Goal: Complete application form

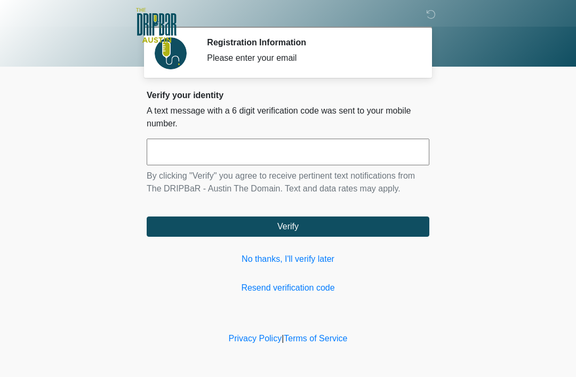
click at [305, 259] on link "No thanks, I'll verify later" at bounding box center [288, 259] width 282 height 13
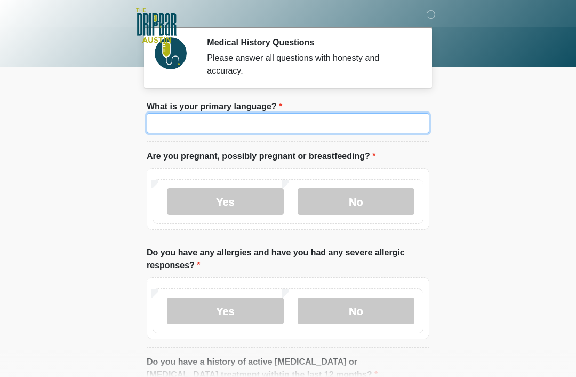
click at [225, 124] on input "What is your primary language?" at bounding box center [288, 123] width 282 height 20
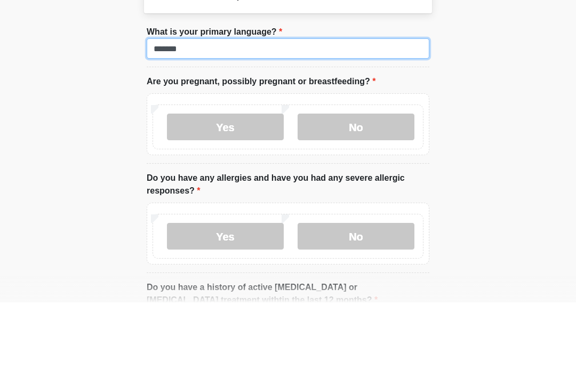
type input "*******"
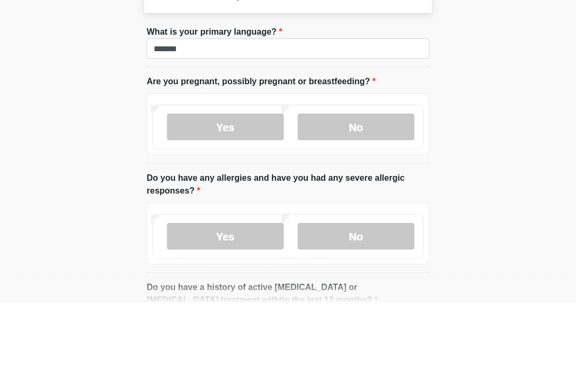
click at [377, 188] on label "No" at bounding box center [355, 201] width 117 height 27
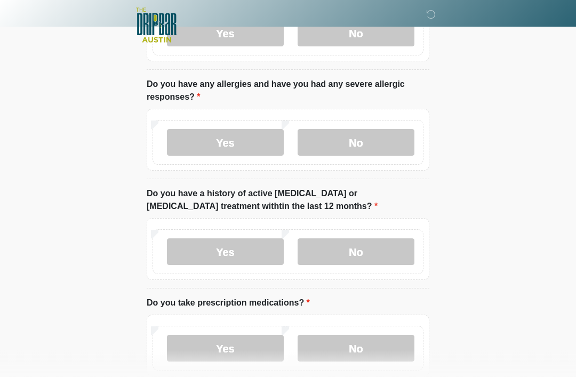
click at [356, 142] on label "No" at bounding box center [355, 143] width 117 height 27
click at [374, 246] on label "No" at bounding box center [355, 251] width 117 height 27
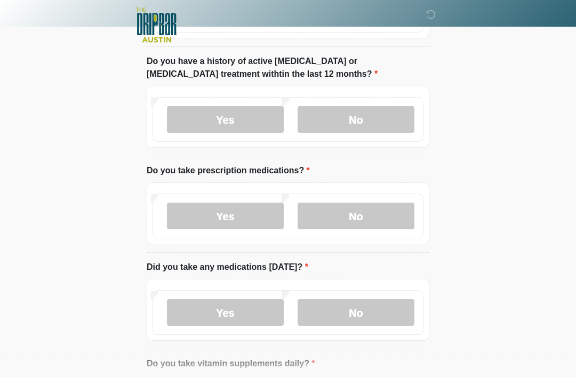
scroll to position [310, 0]
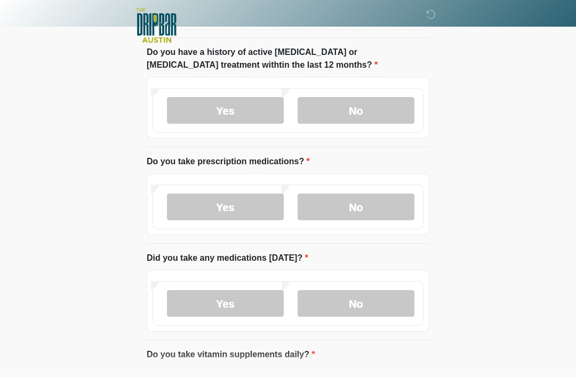
click at [237, 200] on label "Yes" at bounding box center [225, 206] width 117 height 27
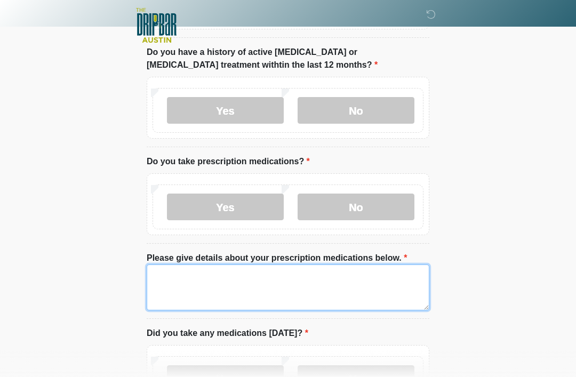
click at [252, 278] on textarea "Please give details about your prescription medications below." at bounding box center [288, 287] width 282 height 46
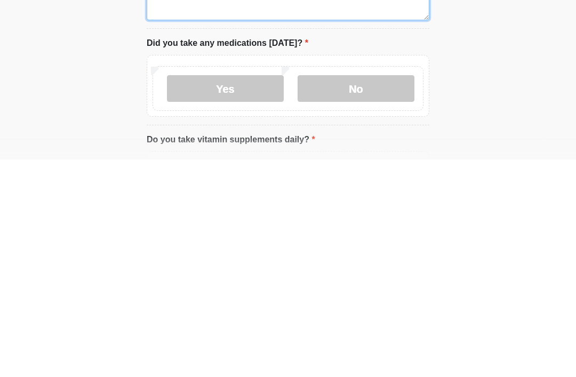
scroll to position [384, 0]
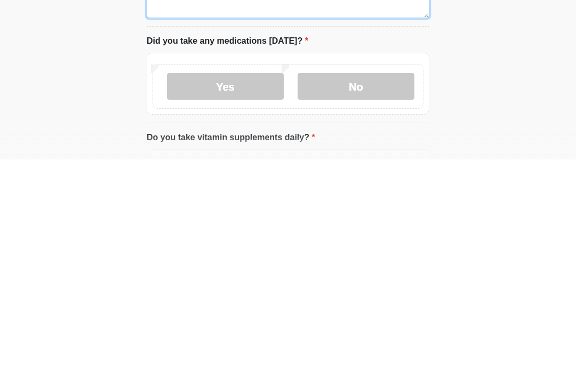
type textarea "*********"
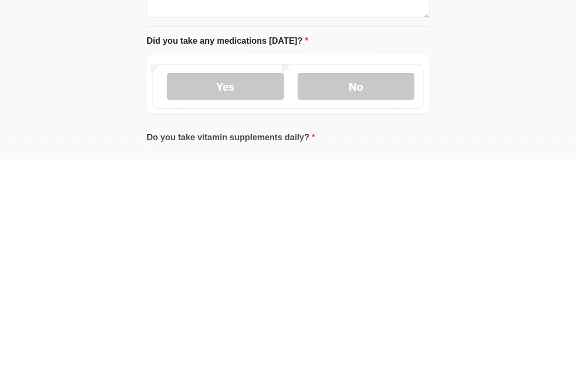
click at [240, 290] on label "Yes" at bounding box center [225, 303] width 117 height 27
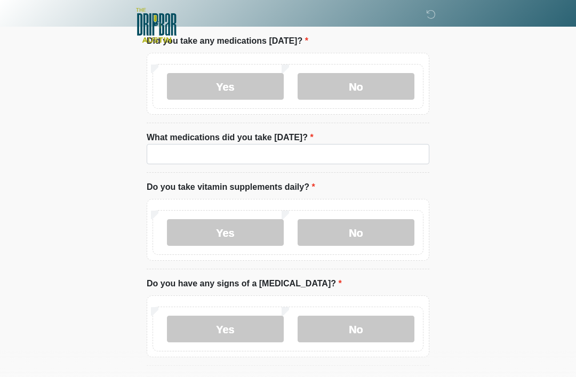
click at [379, 228] on label "No" at bounding box center [355, 232] width 117 height 27
click at [371, 324] on label "No" at bounding box center [355, 329] width 117 height 27
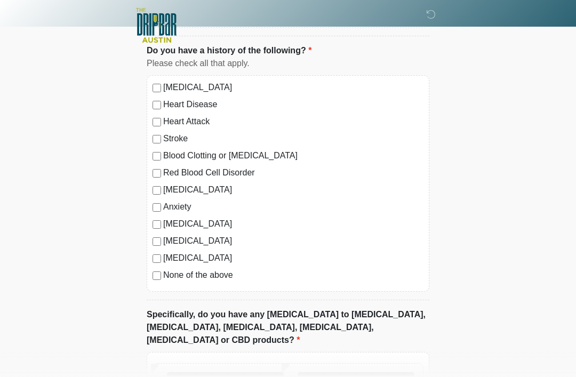
scroll to position [932, 0]
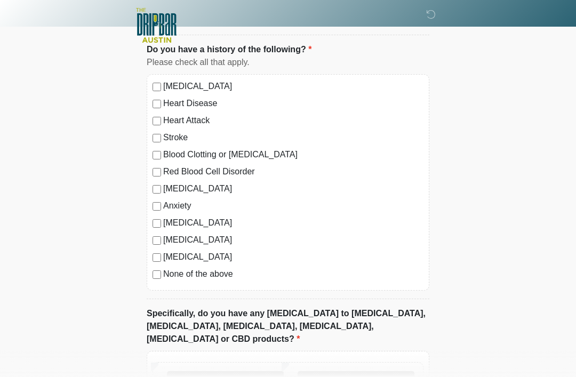
click at [356, 371] on label "No" at bounding box center [355, 384] width 117 height 27
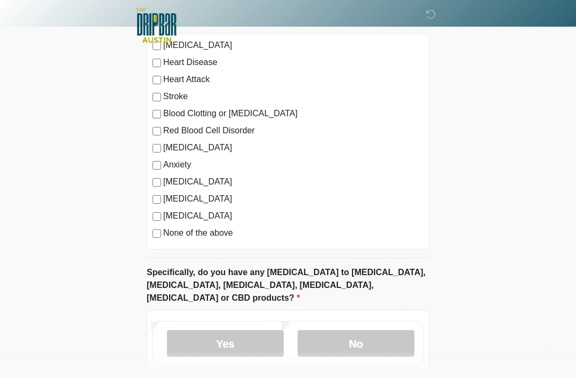
scroll to position [1013, 0]
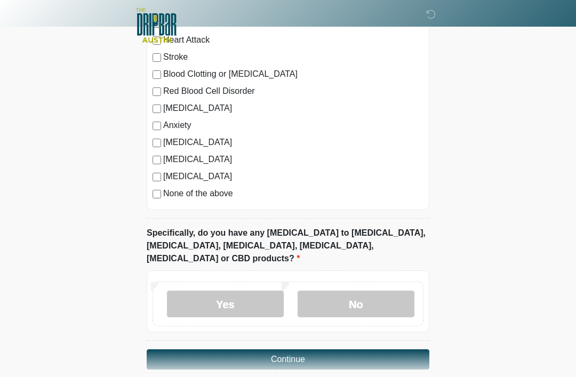
click at [306, 349] on button "Continue" at bounding box center [288, 359] width 282 height 20
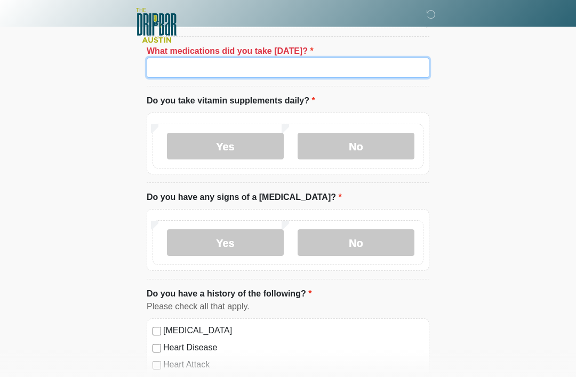
click at [238, 69] on input "What medications did you take [DATE]?" at bounding box center [288, 68] width 282 height 20
type input "***"
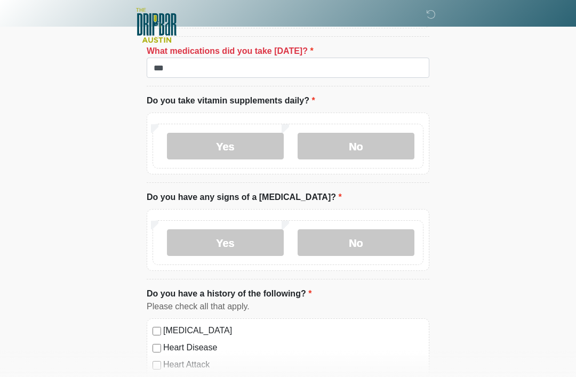
click at [376, 144] on label "No" at bounding box center [355, 146] width 117 height 27
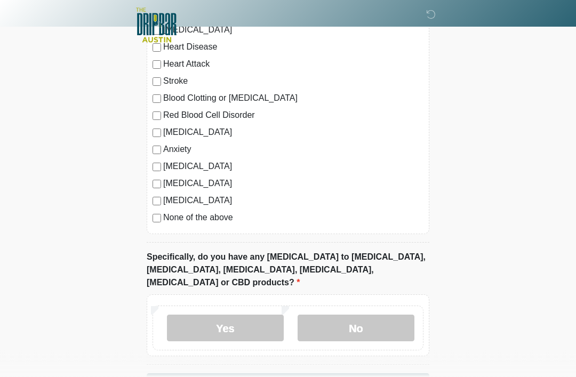
scroll to position [1013, 0]
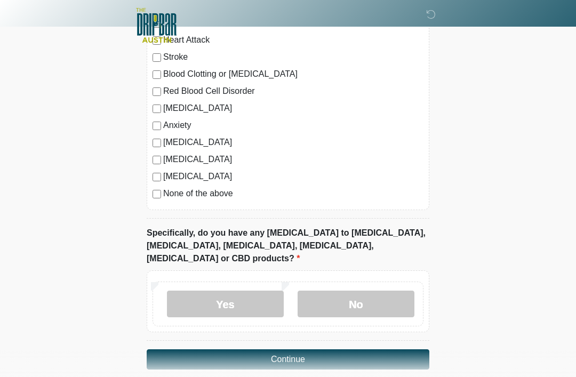
click at [316, 349] on button "Continue" at bounding box center [288, 359] width 282 height 20
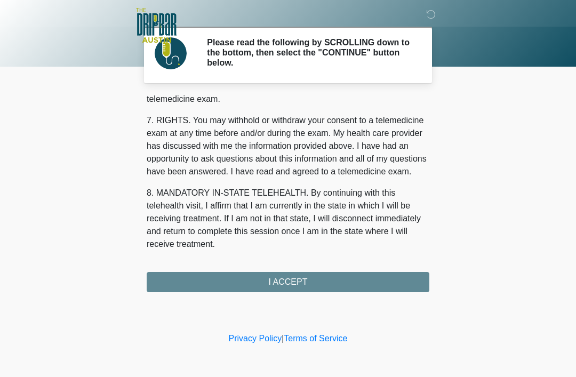
scroll to position [467, 0]
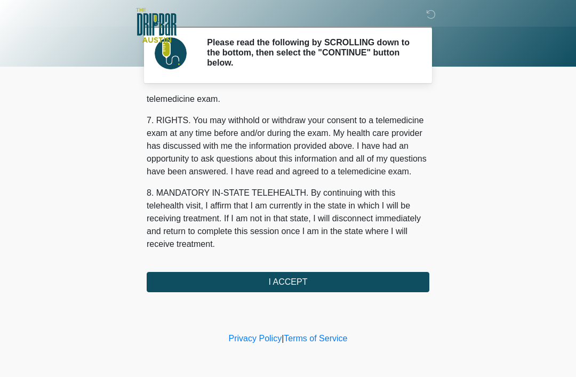
click at [317, 280] on button "I ACCEPT" at bounding box center [288, 282] width 282 height 20
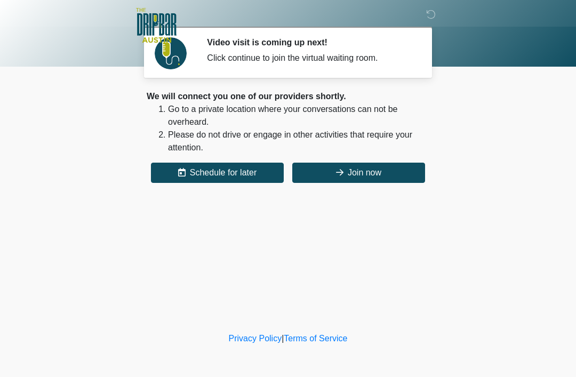
click at [376, 167] on button "Join now" at bounding box center [358, 173] width 133 height 20
